Goal: Task Accomplishment & Management: Use online tool/utility

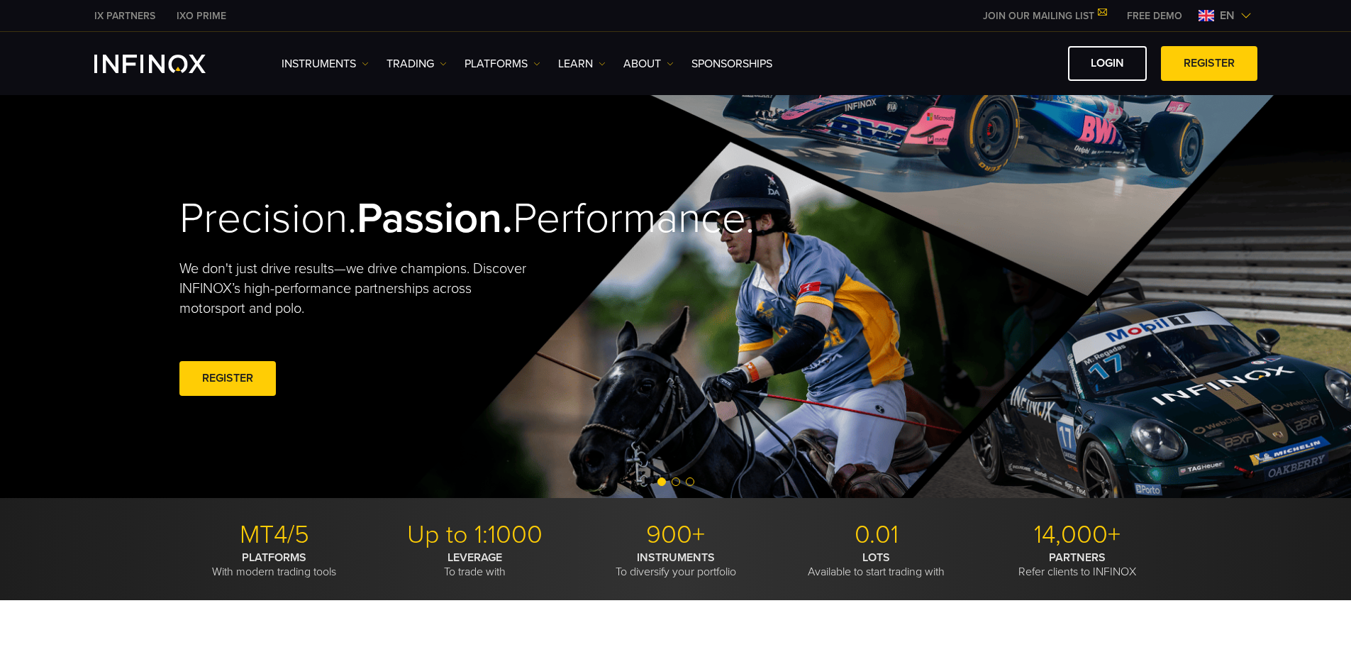
click at [1159, 16] on link "FREE DEMO" at bounding box center [1154, 16] width 77 height 15
click at [1231, 14] on span "en" at bounding box center [1227, 15] width 26 height 17
